Goal: Transaction & Acquisition: Obtain resource

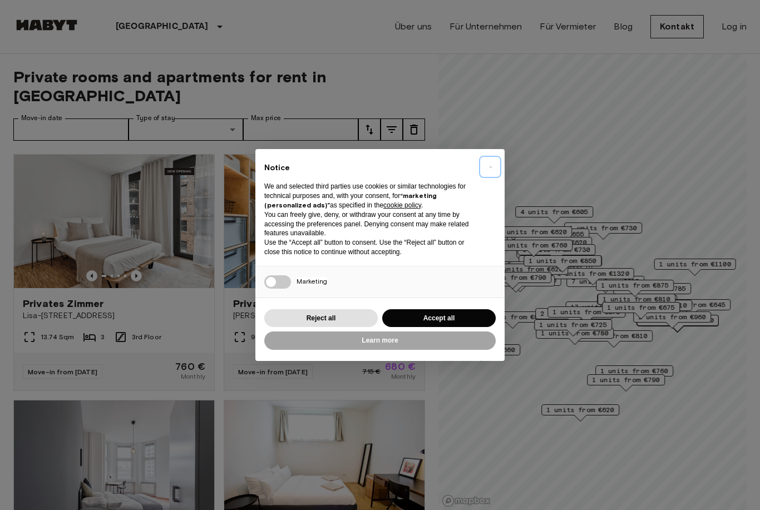
click at [493, 169] on button "×" at bounding box center [490, 167] width 18 height 18
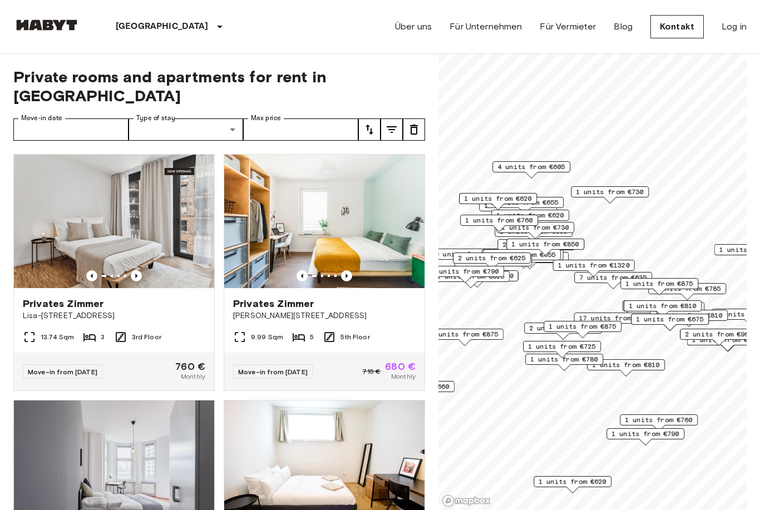
click at [371, 123] on icon "tune" at bounding box center [369, 129] width 13 height 13
click at [397, 104] on div at bounding box center [380, 255] width 760 height 510
click at [399, 118] on button "tune" at bounding box center [391, 129] width 22 height 22
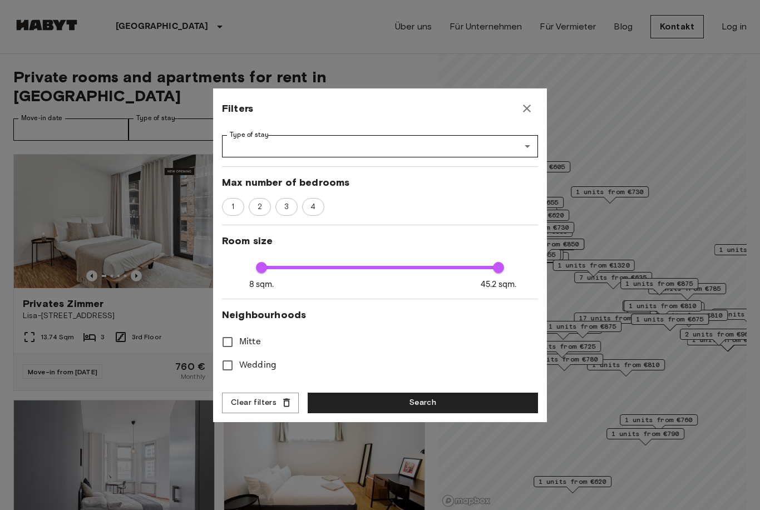
scroll to position [153, 0]
click at [262, 204] on span "2" at bounding box center [259, 206] width 17 height 11
type input "****"
type input "**"
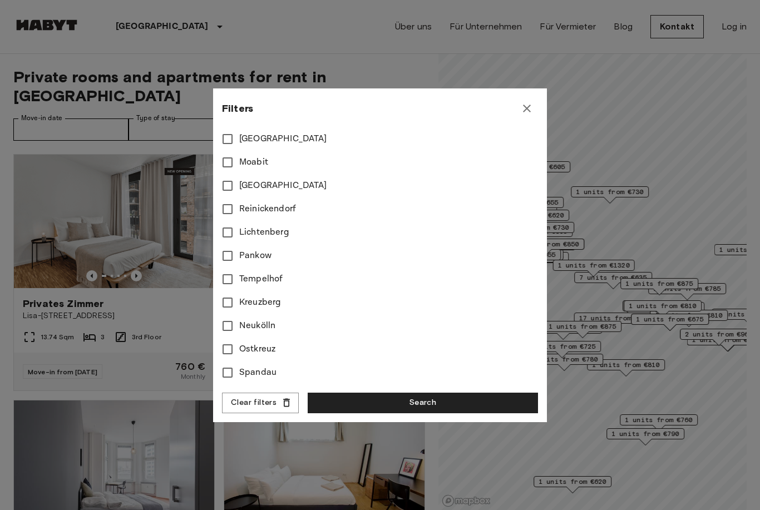
scroll to position [449, 0]
click at [526, 110] on icon "button" at bounding box center [526, 108] width 13 height 13
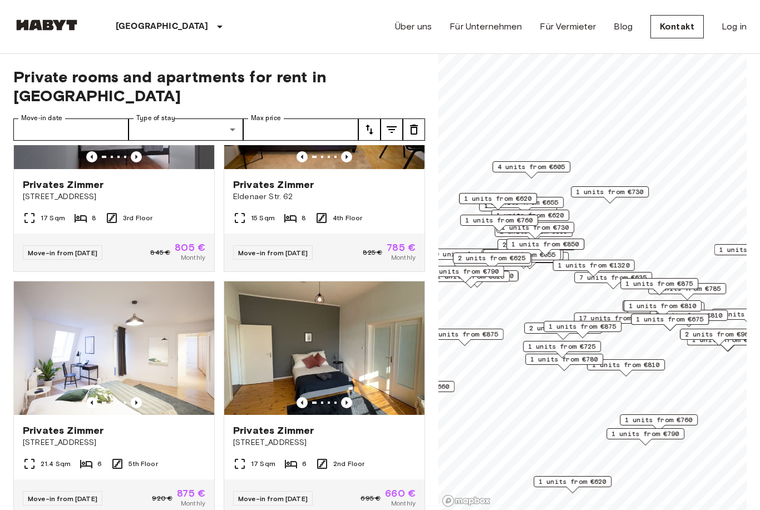
scroll to position [371, 0]
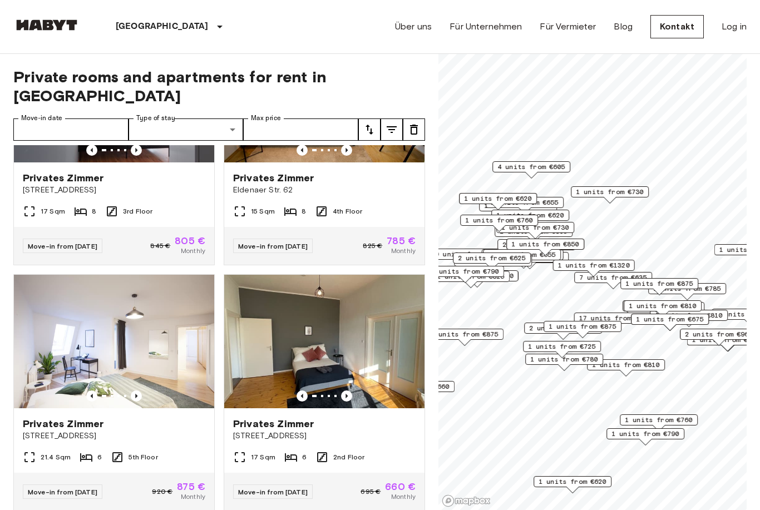
click at [396, 123] on icon "tune" at bounding box center [391, 129] width 13 height 13
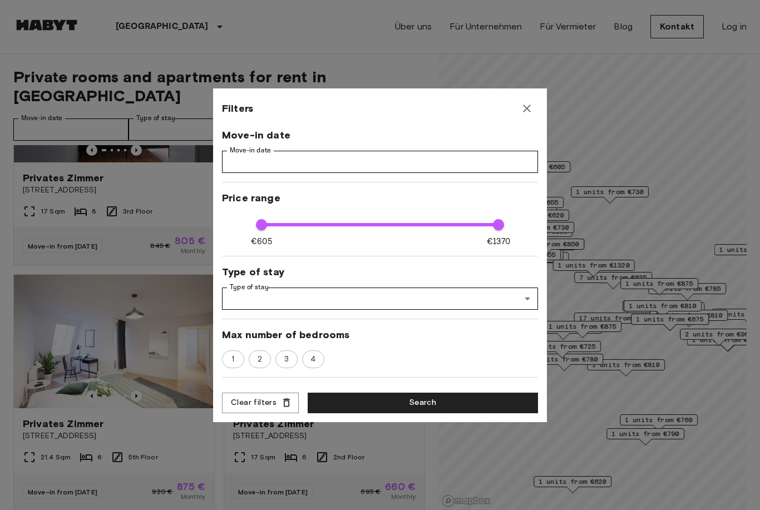
click at [160, 123] on div at bounding box center [380, 255] width 760 height 510
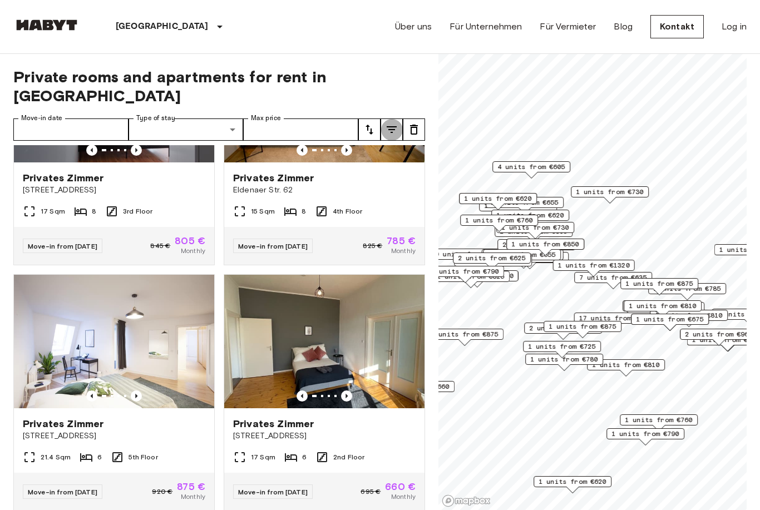
click at [390, 123] on icon "tune" at bounding box center [391, 129] width 13 height 13
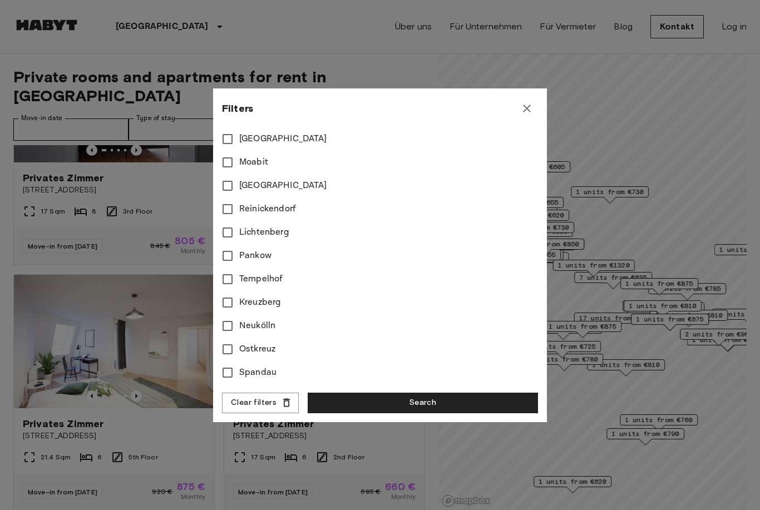
scroll to position [449, 0]
click at [165, 216] on div at bounding box center [380, 255] width 760 height 510
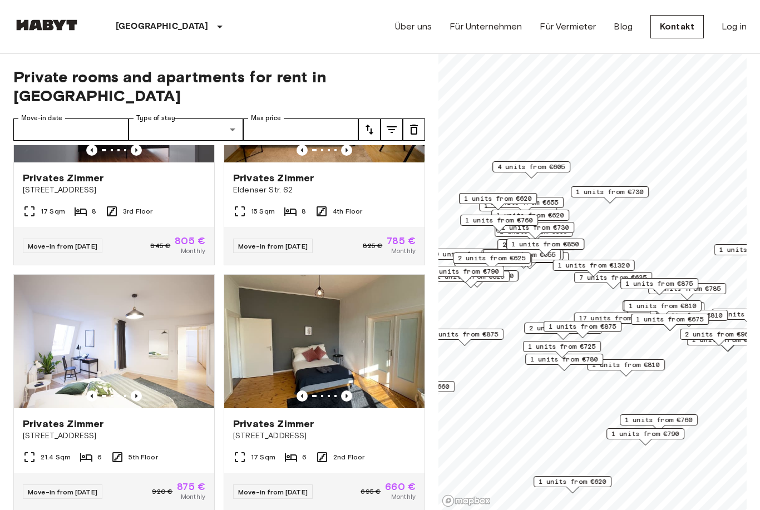
click at [370, 123] on icon "tune" at bounding box center [369, 129] width 13 height 13
click at [165, 116] on div at bounding box center [380, 255] width 760 height 510
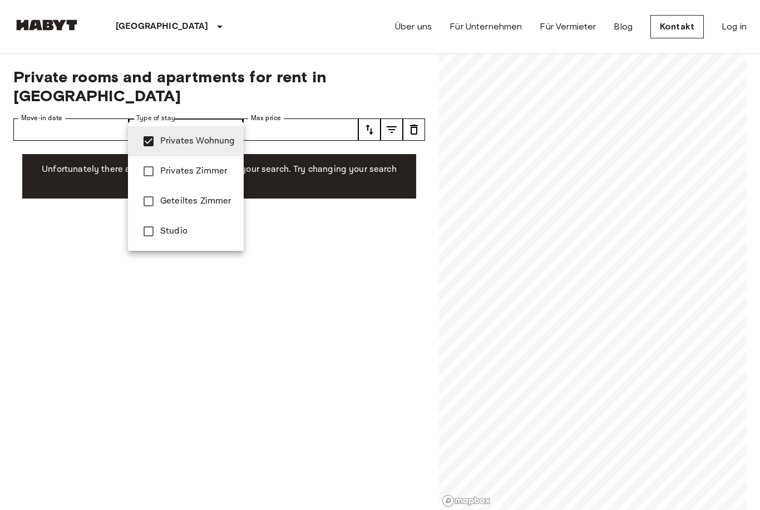
type input "**********"
click at [206, 273] on div at bounding box center [380, 255] width 760 height 510
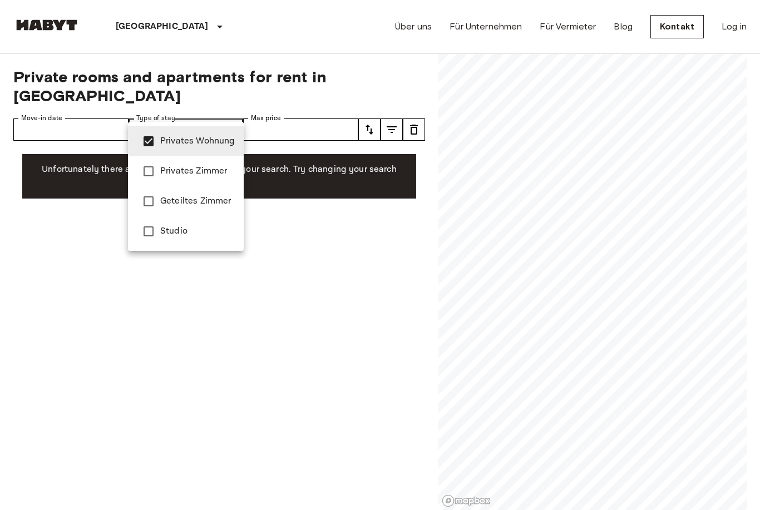
click at [188, 103] on div at bounding box center [380, 255] width 760 height 510
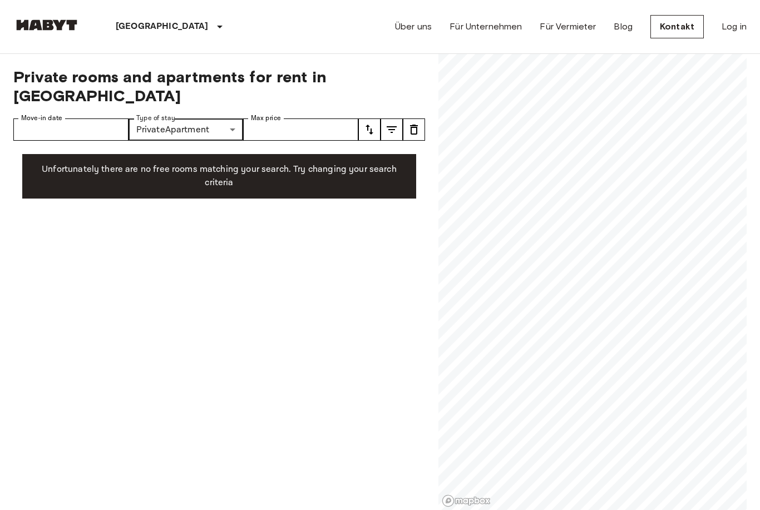
click at [393, 123] on icon "tune" at bounding box center [391, 129] width 13 height 13
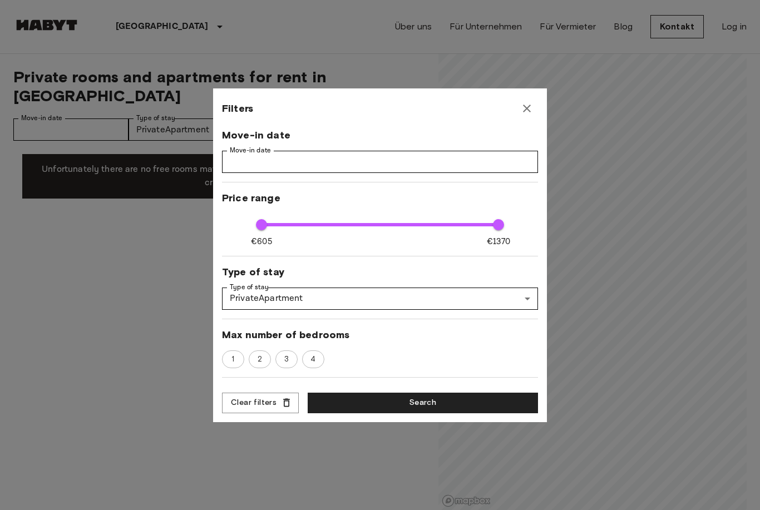
click at [258, 355] on span "2" at bounding box center [259, 359] width 17 height 11
type input "****"
type input "**"
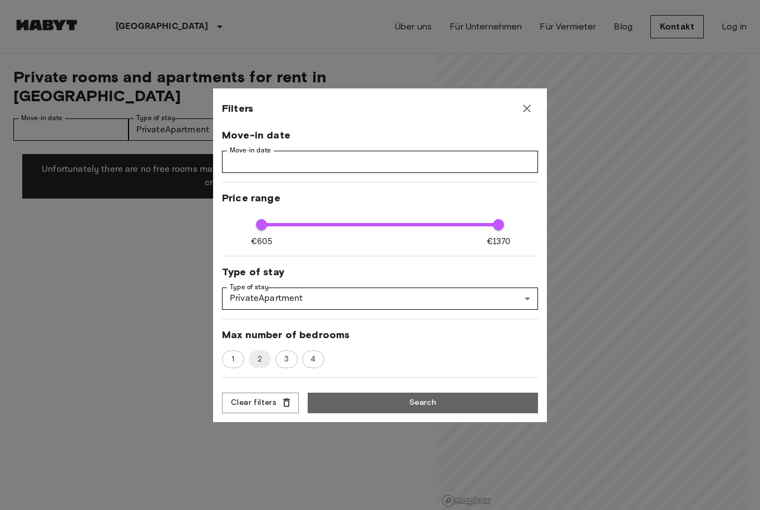
click at [355, 405] on button "Search" at bounding box center [423, 403] width 230 height 21
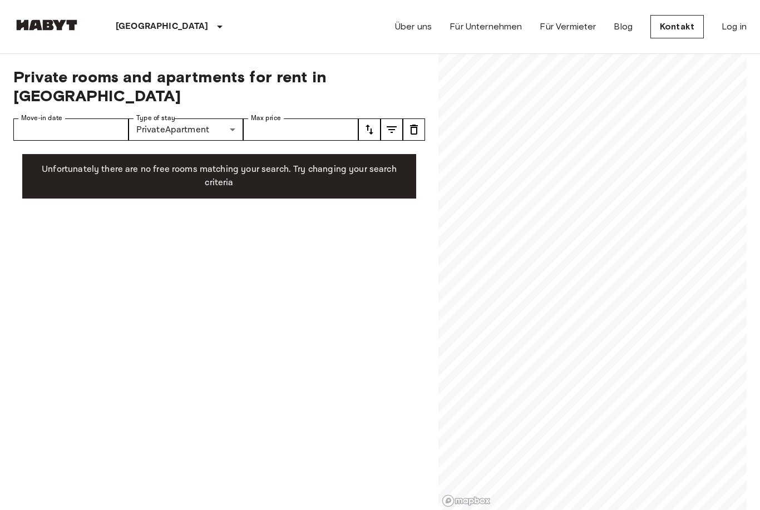
click at [48, 23] on img at bounding box center [46, 24] width 67 height 11
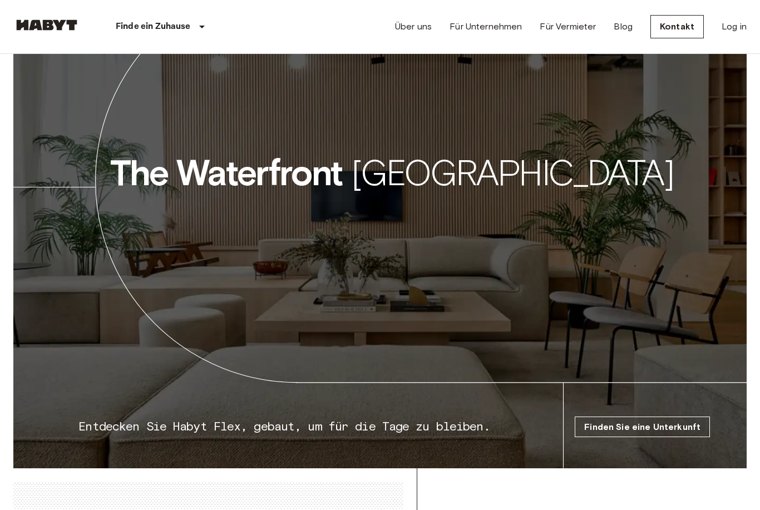
scroll to position [1634, 0]
